Goal: Transaction & Acquisition: Purchase product/service

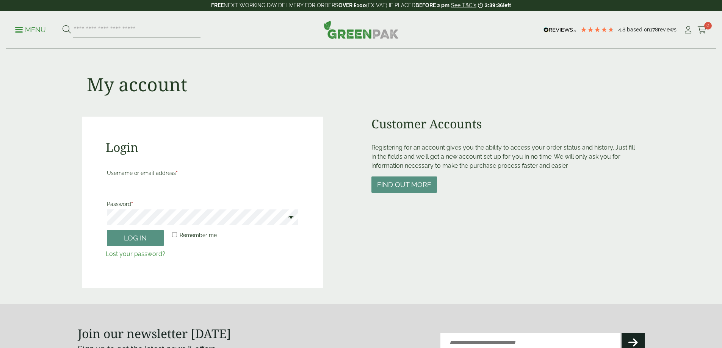
click at [229, 191] on input "Username or email address *" at bounding box center [202, 187] width 191 height 16
type input "**********"
click at [210, 226] on p "Password *" at bounding box center [203, 212] width 194 height 29
click at [107, 230] on button "Log in" at bounding box center [135, 238] width 57 height 16
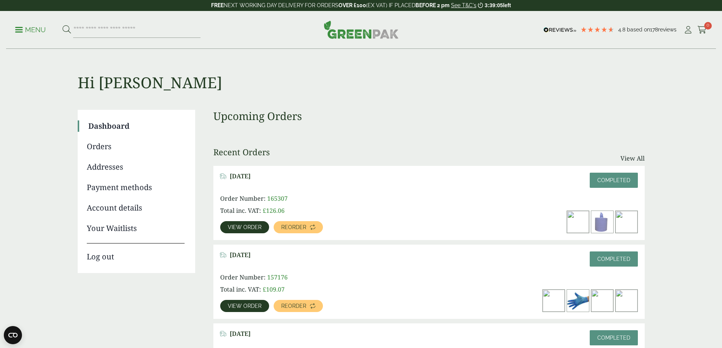
click at [25, 32] on link "Menu" at bounding box center [30, 29] width 31 height 8
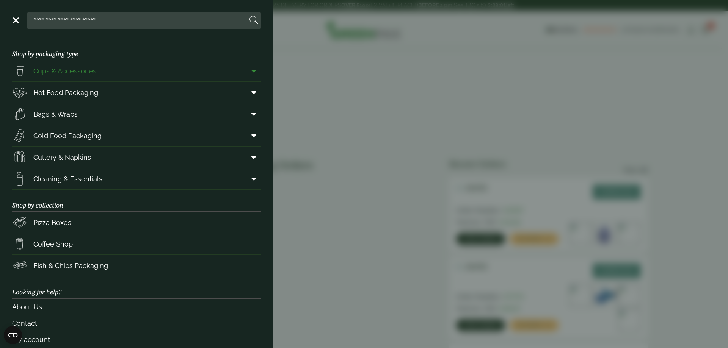
click at [65, 71] on span "Cups & Accessories" at bounding box center [64, 71] width 63 height 10
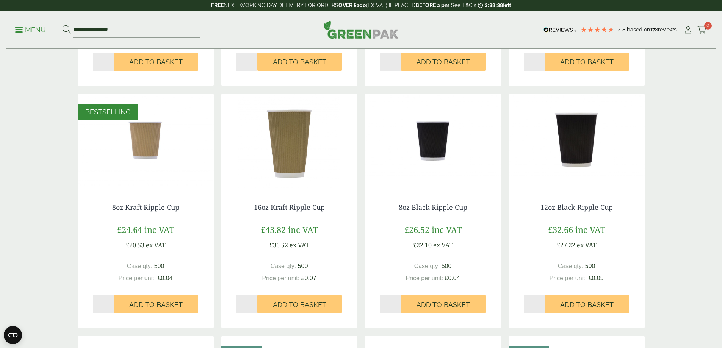
scroll to position [341, 0]
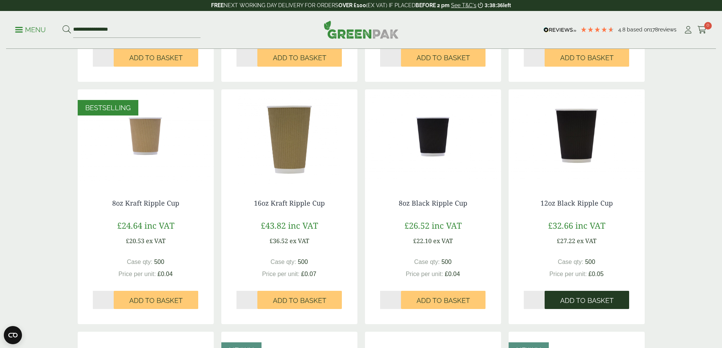
click at [569, 299] on span "Add to Basket" at bounding box center [586, 301] width 53 height 8
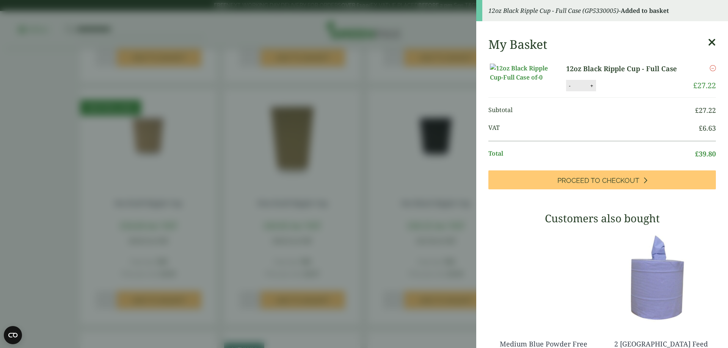
click at [708, 42] on icon at bounding box center [712, 42] width 8 height 11
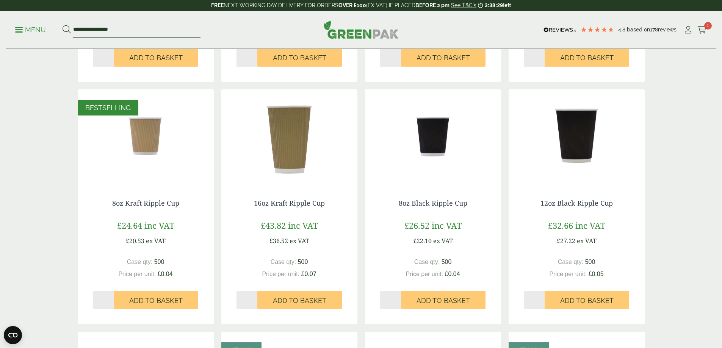
click at [88, 30] on input "**********" at bounding box center [136, 30] width 127 height 16
click at [89, 31] on input "**********" at bounding box center [136, 30] width 127 height 16
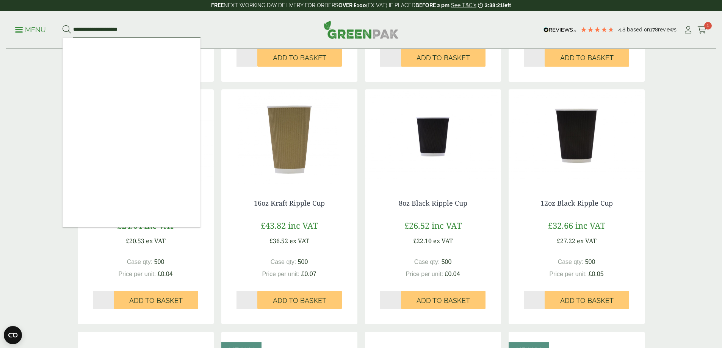
drag, startPoint x: 160, startPoint y: 32, endPoint x: 5, endPoint y: 36, distance: 155.8
click at [5, 36] on div "**********" at bounding box center [361, 30] width 722 height 38
type input "******"
click at [63, 25] on button at bounding box center [67, 30] width 8 height 10
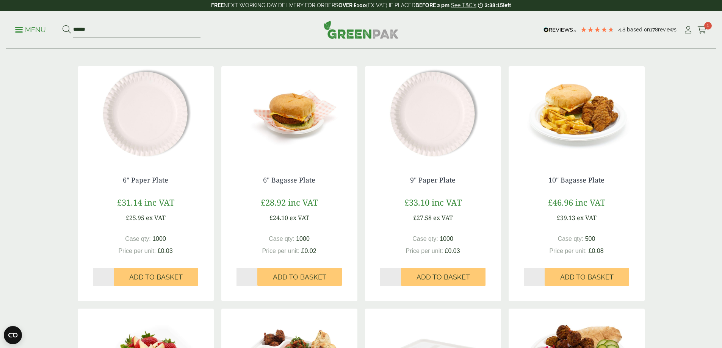
scroll to position [114, 0]
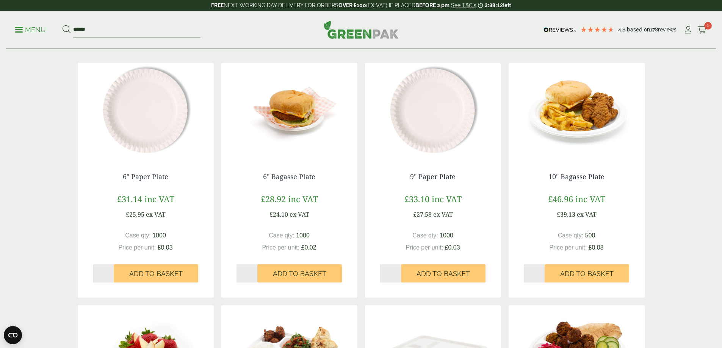
click at [161, 120] on img at bounding box center [146, 110] width 136 height 95
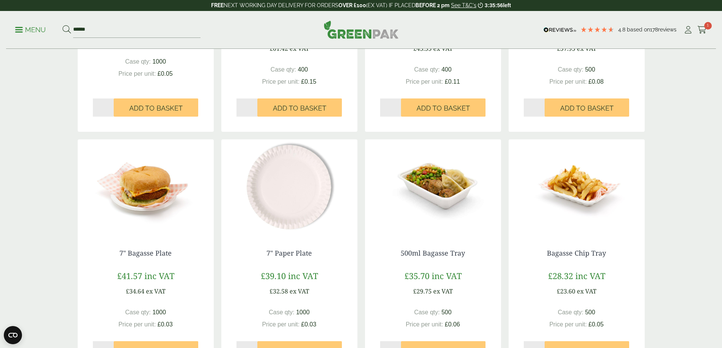
scroll to position [569, 0]
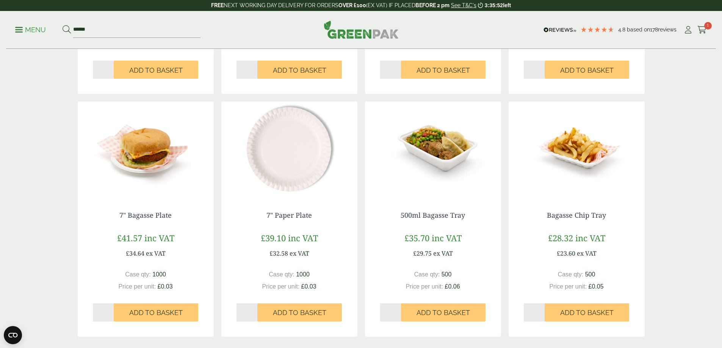
click at [277, 152] on img at bounding box center [289, 149] width 136 height 95
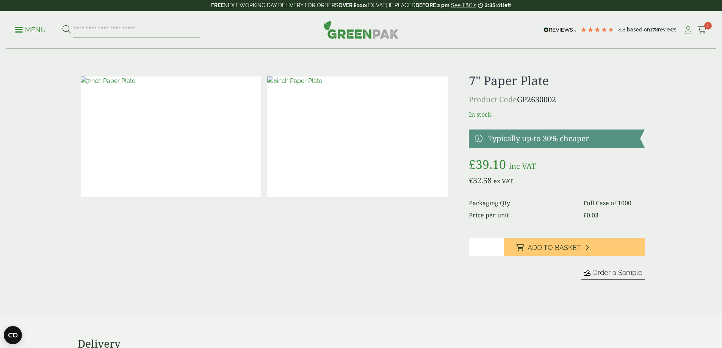
click at [685, 32] on icon at bounding box center [687, 30] width 9 height 8
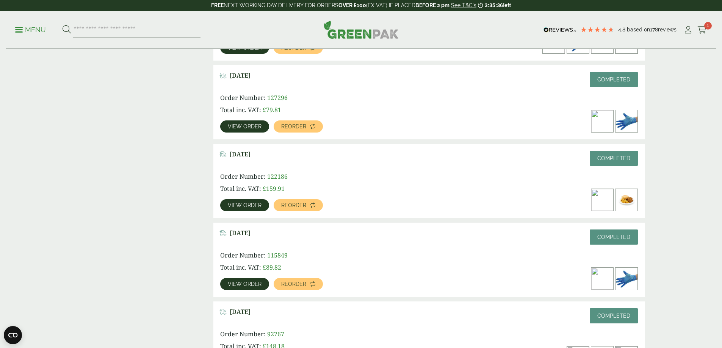
scroll to position [265, 0]
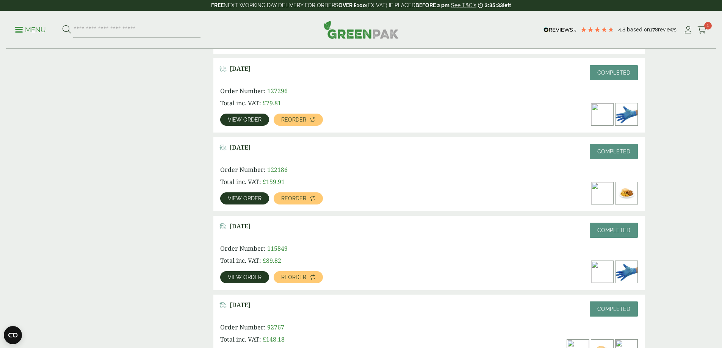
click at [569, 340] on img at bounding box center [578, 351] width 22 height 22
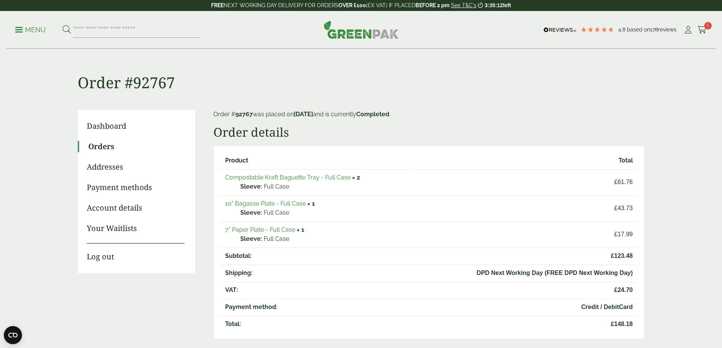
click at [255, 203] on link "10" Bagasse Plate - Full Case" at bounding box center [265, 203] width 81 height 7
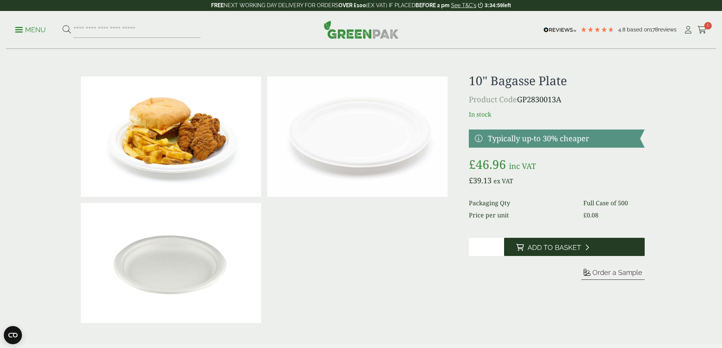
click at [563, 245] on span "Add to Basket" at bounding box center [554, 248] width 53 height 8
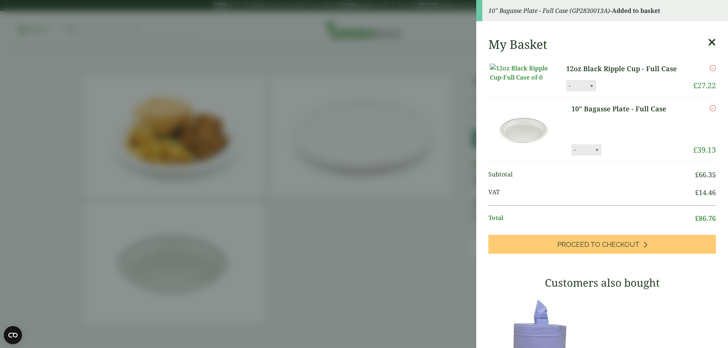
click at [708, 42] on icon at bounding box center [712, 42] width 8 height 11
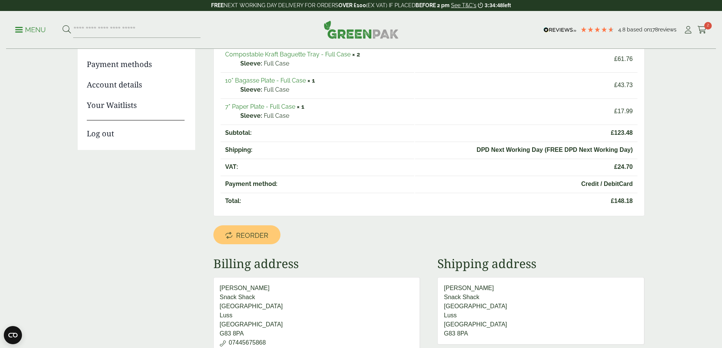
scroll to position [76, 0]
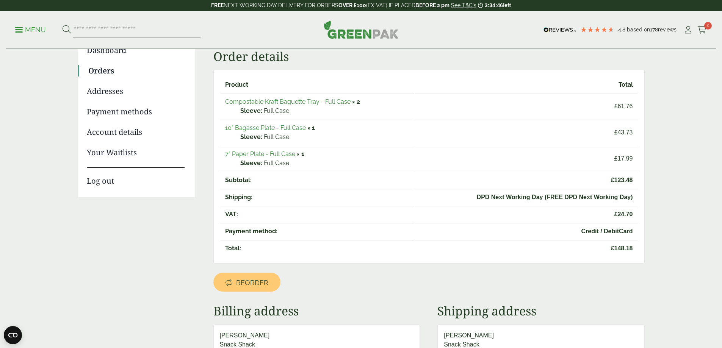
click at [249, 154] on link "7" Paper Plate - Full Case" at bounding box center [260, 153] width 70 height 7
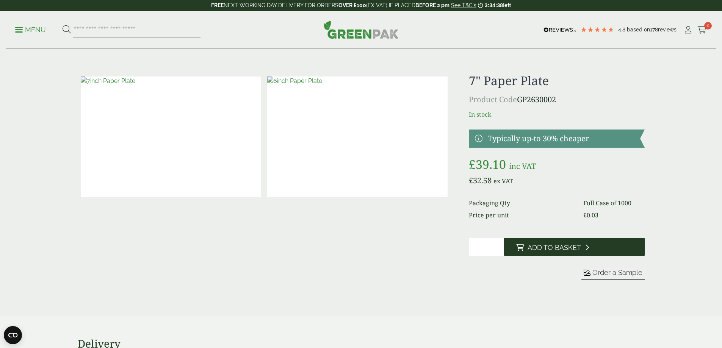
click at [550, 242] on button "Add to Basket" at bounding box center [574, 247] width 141 height 18
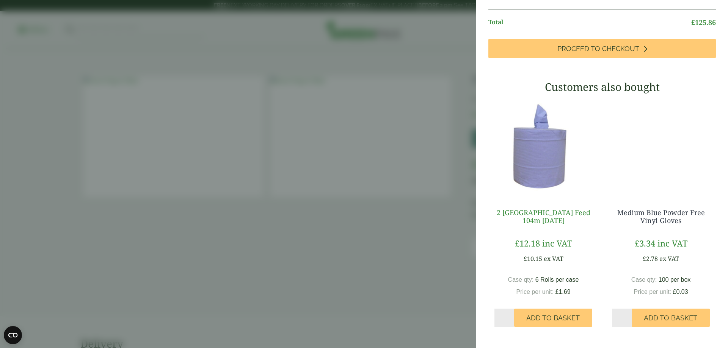
scroll to position [295, 0]
click at [522, 316] on button "Add to Basket" at bounding box center [553, 318] width 78 height 18
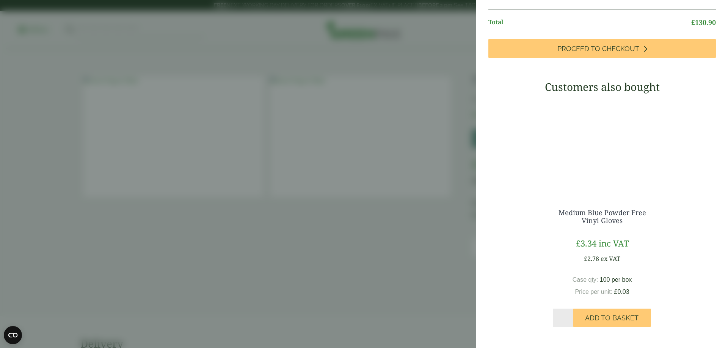
scroll to position [181, 0]
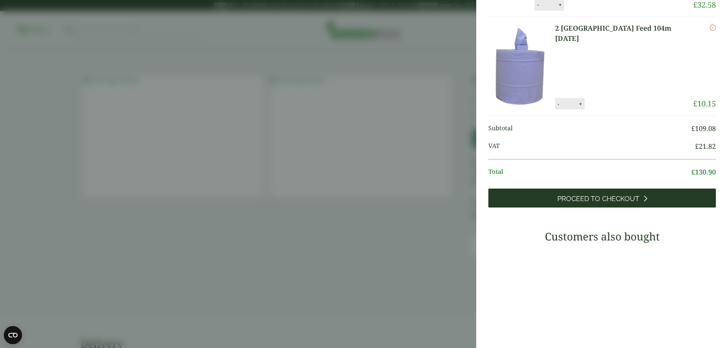
click at [526, 208] on link "Proceed to Checkout" at bounding box center [601, 198] width 227 height 19
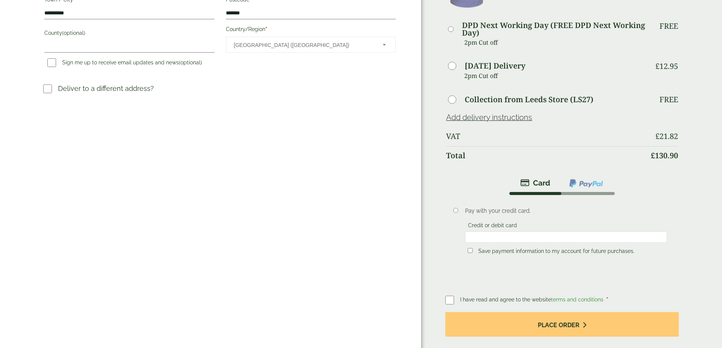
scroll to position [227, 0]
